Goal: Transaction & Acquisition: Purchase product/service

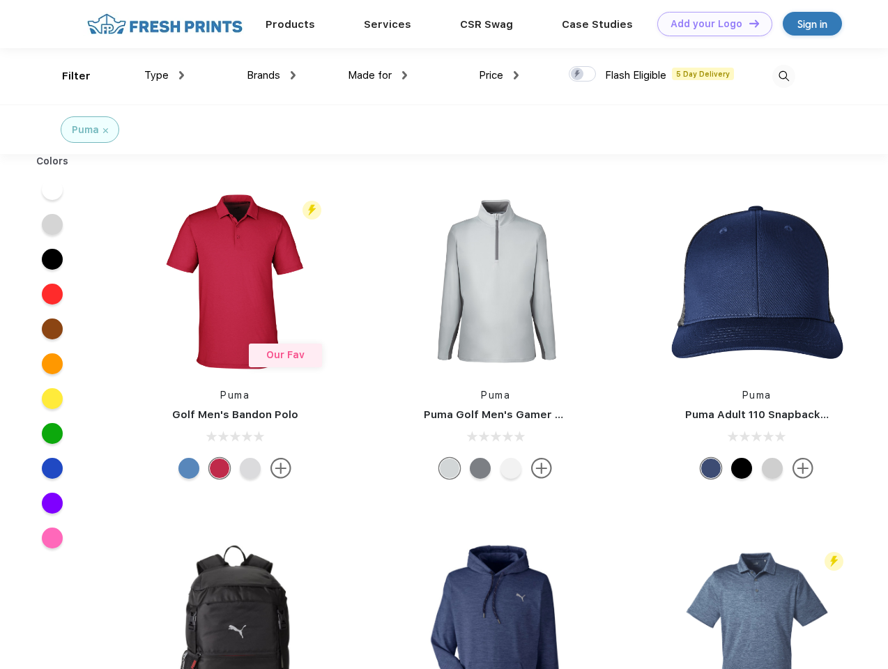
scroll to position [1, 0]
click at [709, 24] on link "Add your Logo Design Tool" at bounding box center [714, 24] width 115 height 24
click at [0, 0] on div "Design Tool" at bounding box center [0, 0] width 0 height 0
click at [748, 23] on link "Add your Logo Design Tool" at bounding box center [714, 24] width 115 height 24
click at [67, 76] on div "Filter" at bounding box center [76, 76] width 29 height 16
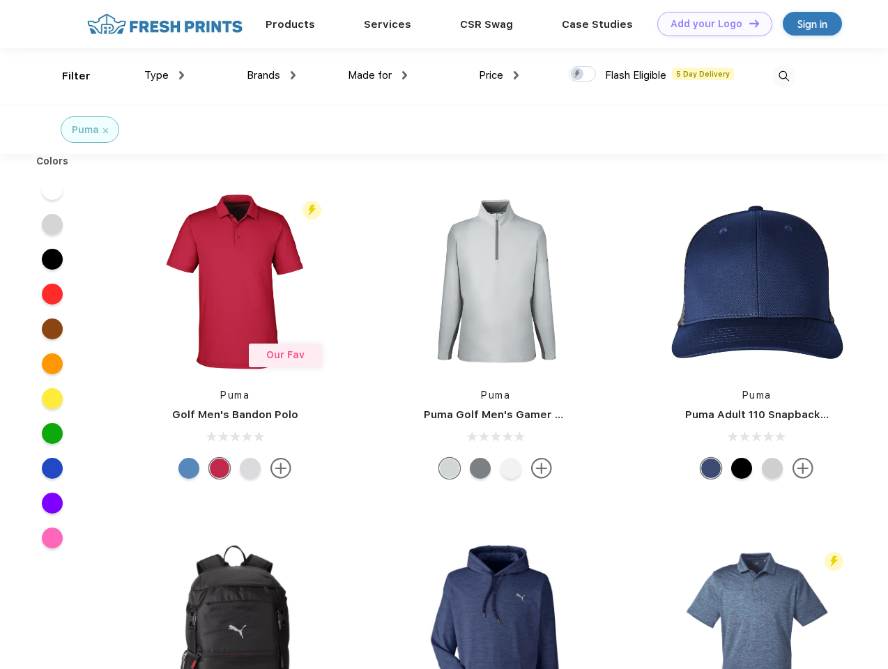
click at [164, 75] on span "Type" at bounding box center [156, 75] width 24 height 13
click at [271, 75] on span "Brands" at bounding box center [263, 75] width 33 height 13
click at [378, 75] on span "Made for" at bounding box center [370, 75] width 44 height 13
click at [499, 75] on span "Price" at bounding box center [491, 75] width 24 height 13
click at [582, 75] on div at bounding box center [582, 73] width 27 height 15
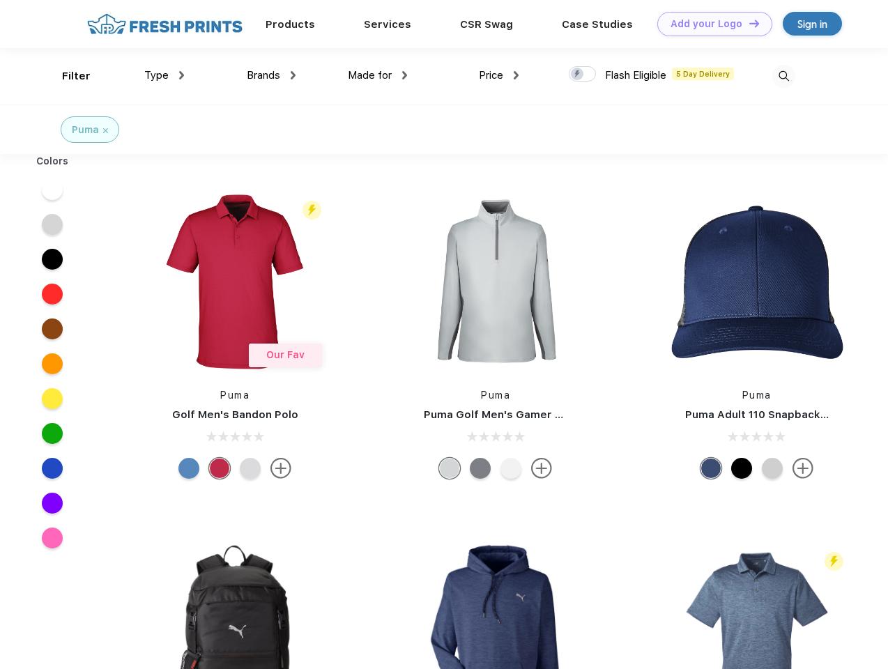
click at [578, 75] on input "checkbox" at bounding box center [573, 69] width 9 height 9
click at [783, 76] on img at bounding box center [783, 76] width 23 height 23
